Goal: Task Accomplishment & Management: Use online tool/utility

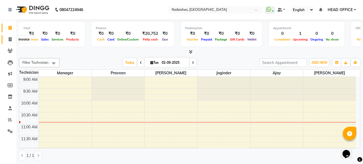
click at [12, 40] on span at bounding box center [9, 39] width 9 height 6
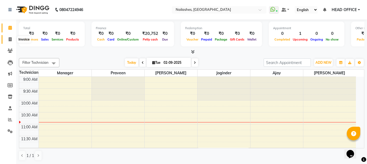
select select "service"
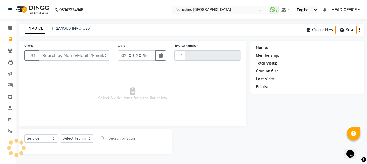
type input "0554"
select select "6187"
click at [81, 24] on div "INVOICE PREVIOUS INVOICES Create New Save" at bounding box center [191, 29] width 345 height 13
click at [82, 25] on div "INVOICE PREVIOUS INVOICES Create New Save" at bounding box center [191, 29] width 345 height 13
click at [81, 27] on link "PREVIOUS INVOICES" at bounding box center [71, 28] width 38 height 5
